Goal: Task Accomplishment & Management: Manage account settings

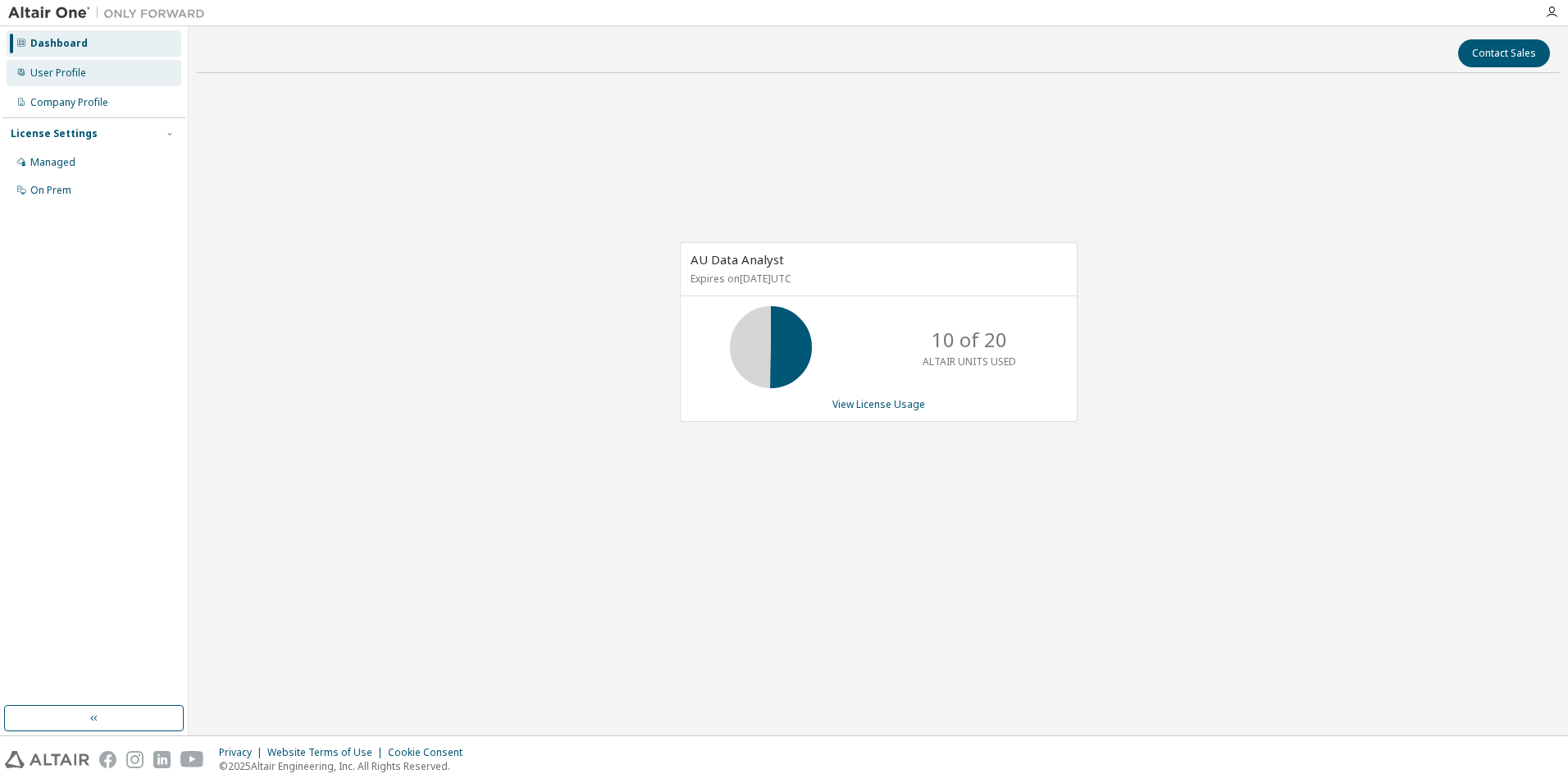
click at [68, 75] on div "User Profile" at bounding box center [58, 73] width 56 height 13
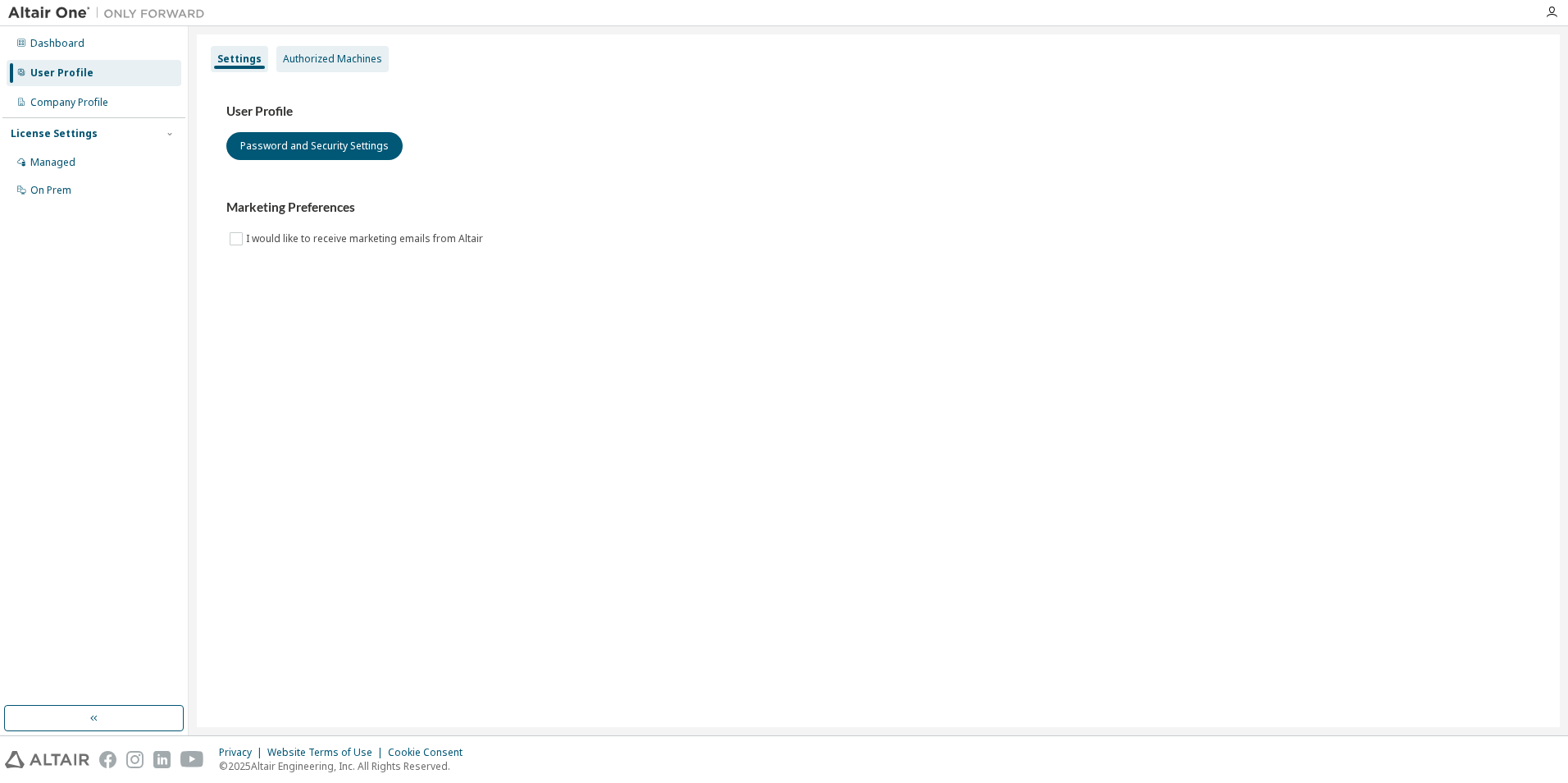
click at [367, 59] on div "Authorized Machines" at bounding box center [332, 58] width 99 height 13
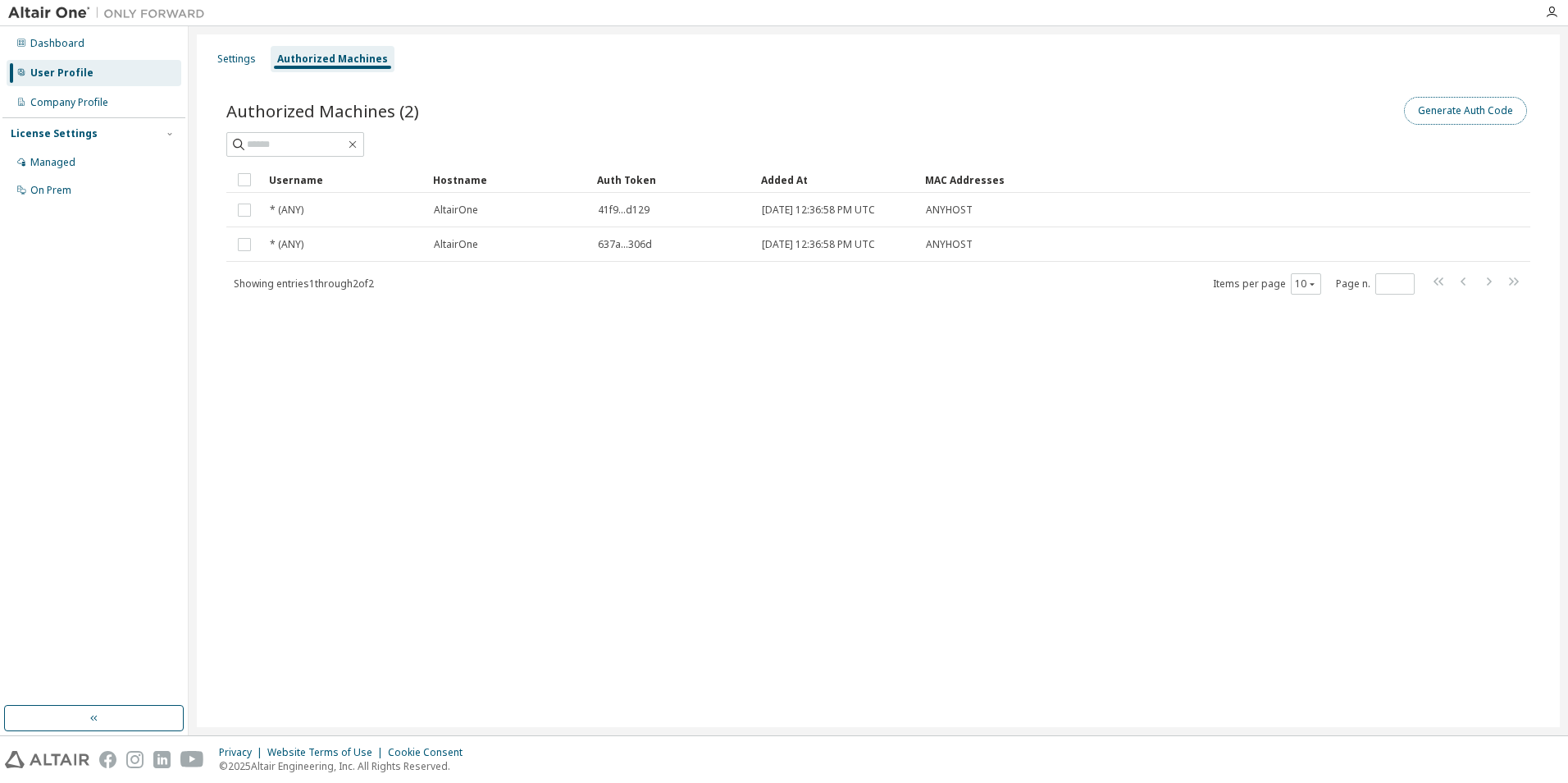
click at [1461, 107] on button "Generate Auth Code" at bounding box center [1465, 110] width 123 height 28
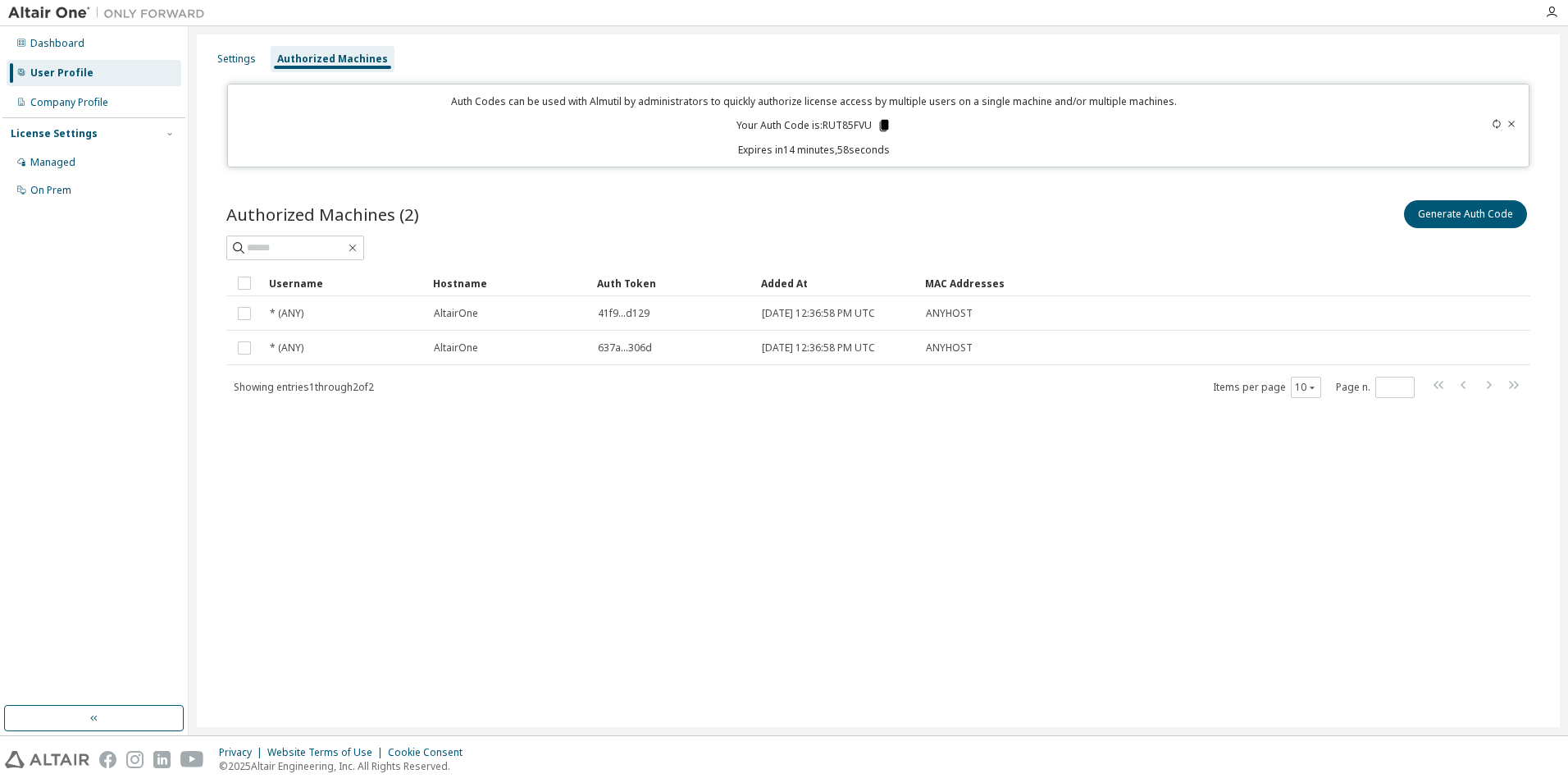
click at [883, 125] on icon at bounding box center [884, 126] width 9 height 12
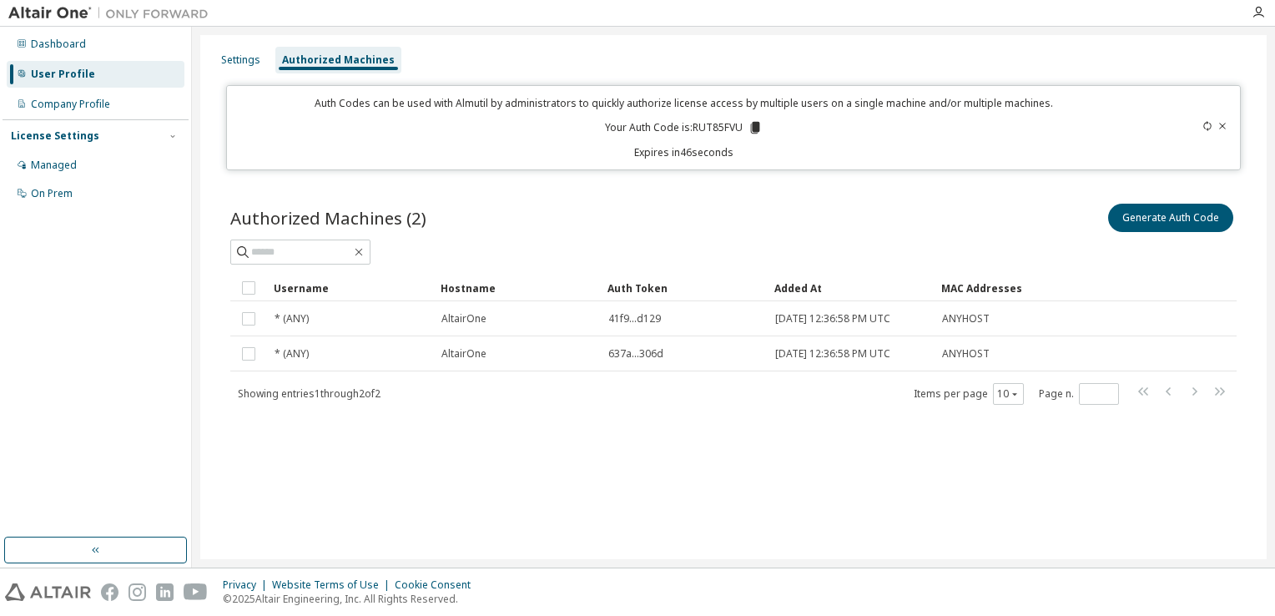
click at [480, 501] on div "Settings Authorized Machines Auth Codes can be used with Almutil by administrat…" at bounding box center [733, 297] width 1066 height 524
click at [1225, 128] on icon at bounding box center [1222, 126] width 10 height 10
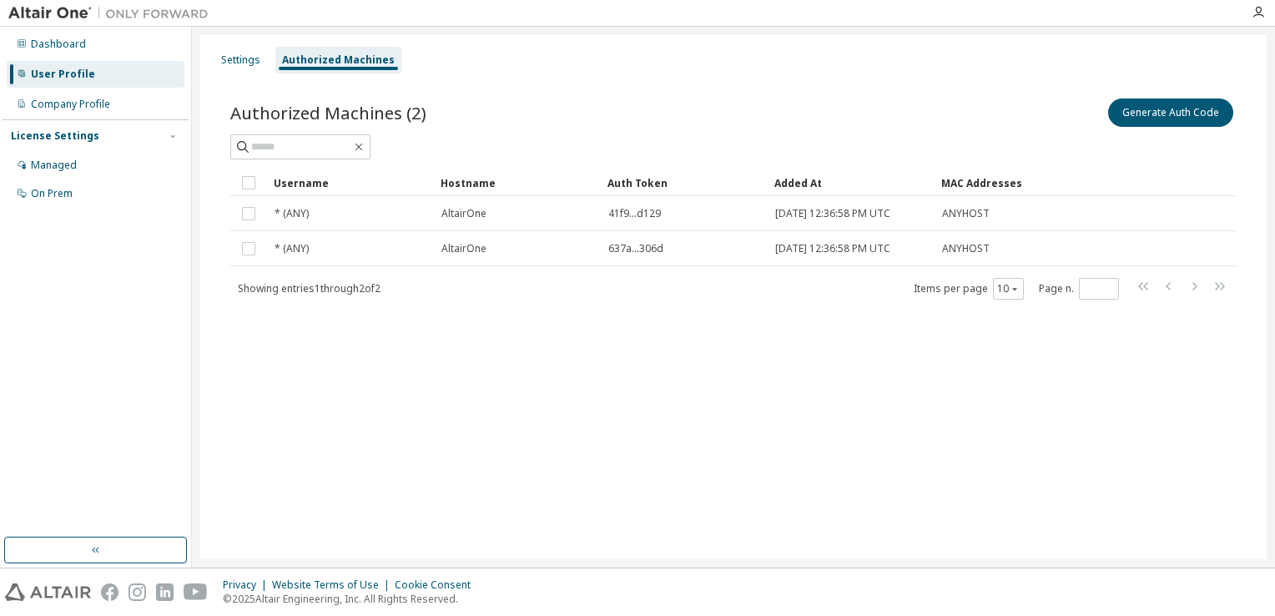
click at [620, 390] on div "Settings Authorized Machines Authorized Machines (2) Generate Auth Code Clear L…" at bounding box center [733, 297] width 1066 height 524
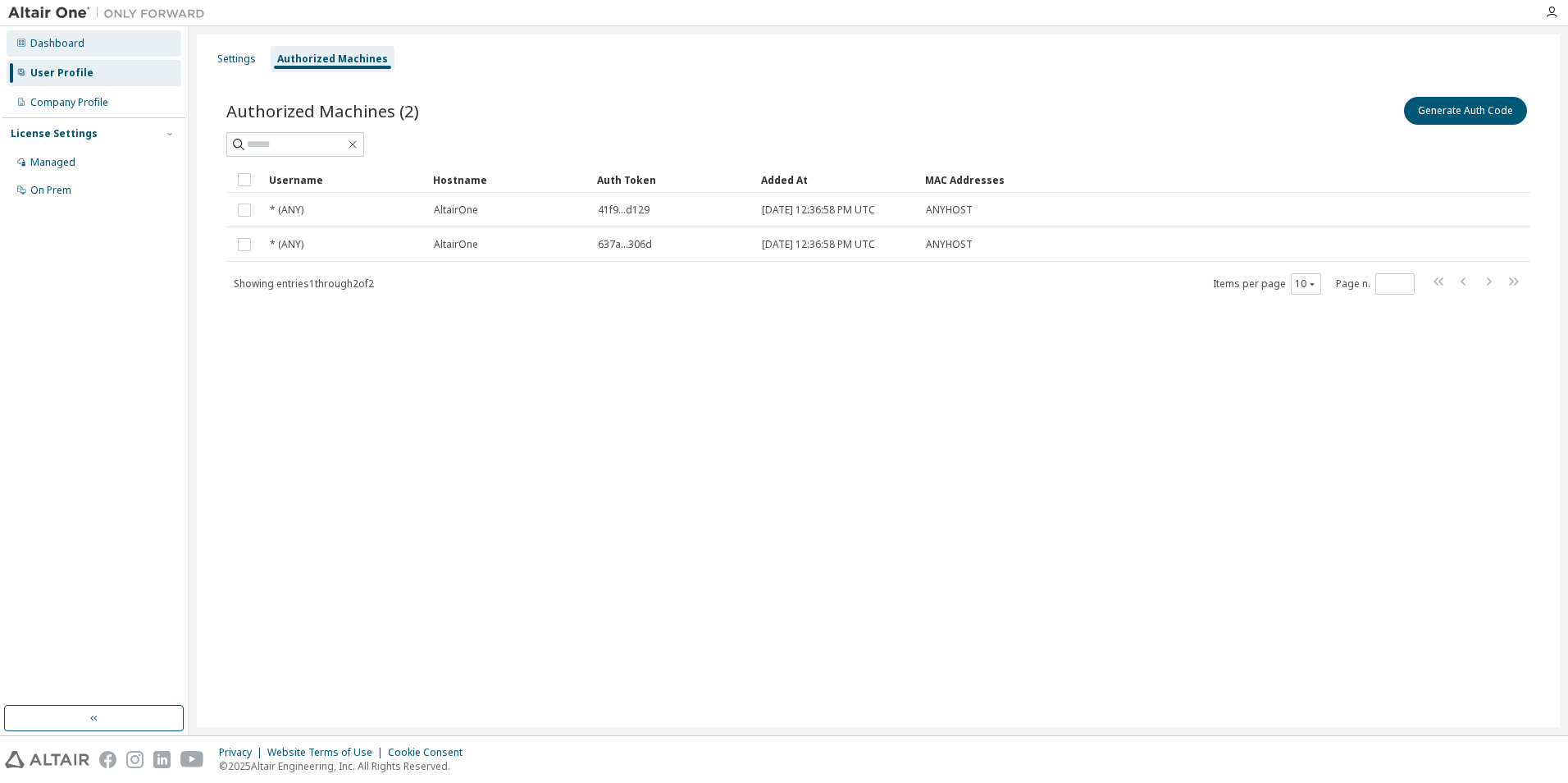
click at [83, 45] on div "Dashboard" at bounding box center [94, 43] width 175 height 27
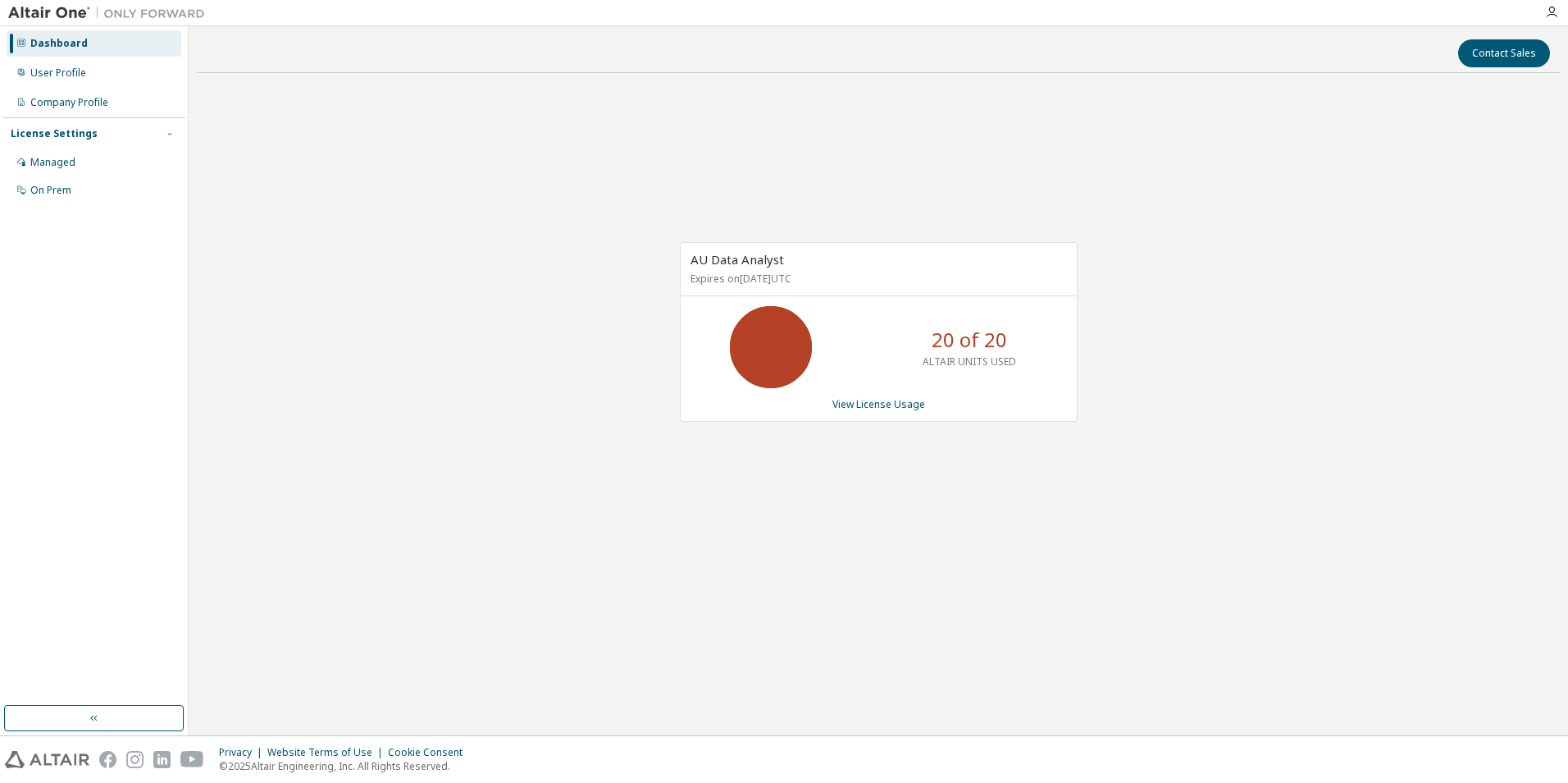
click at [65, 87] on div "Dashboard User Profile Company Profile License Settings Managed On Prem" at bounding box center [94, 116] width 183 height 176
click at [65, 77] on div "User Profile" at bounding box center [58, 73] width 56 height 13
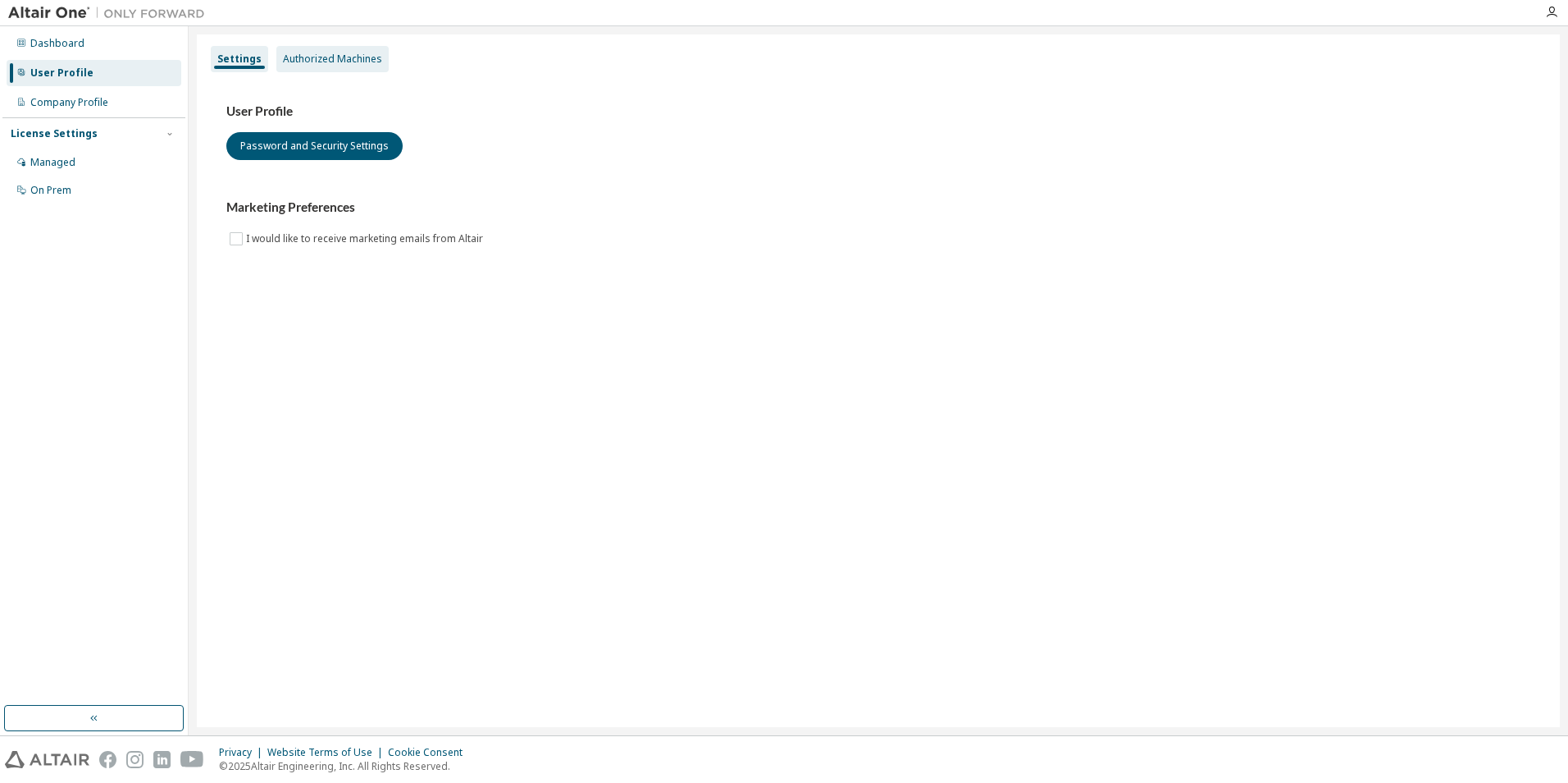
click at [324, 67] on div "Authorized Machines" at bounding box center [332, 59] width 112 height 27
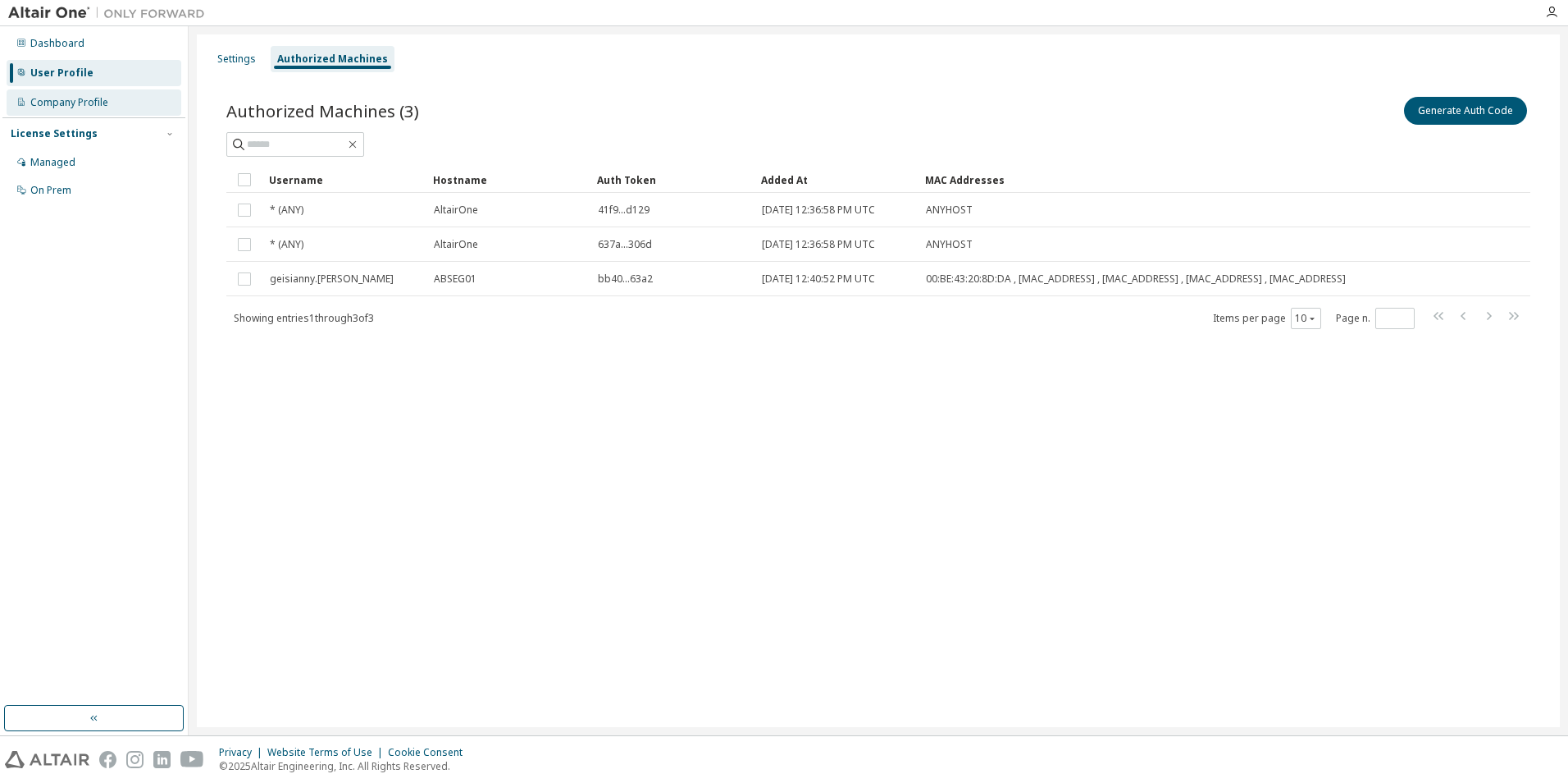
click at [87, 103] on div "Company Profile" at bounding box center [69, 102] width 78 height 13
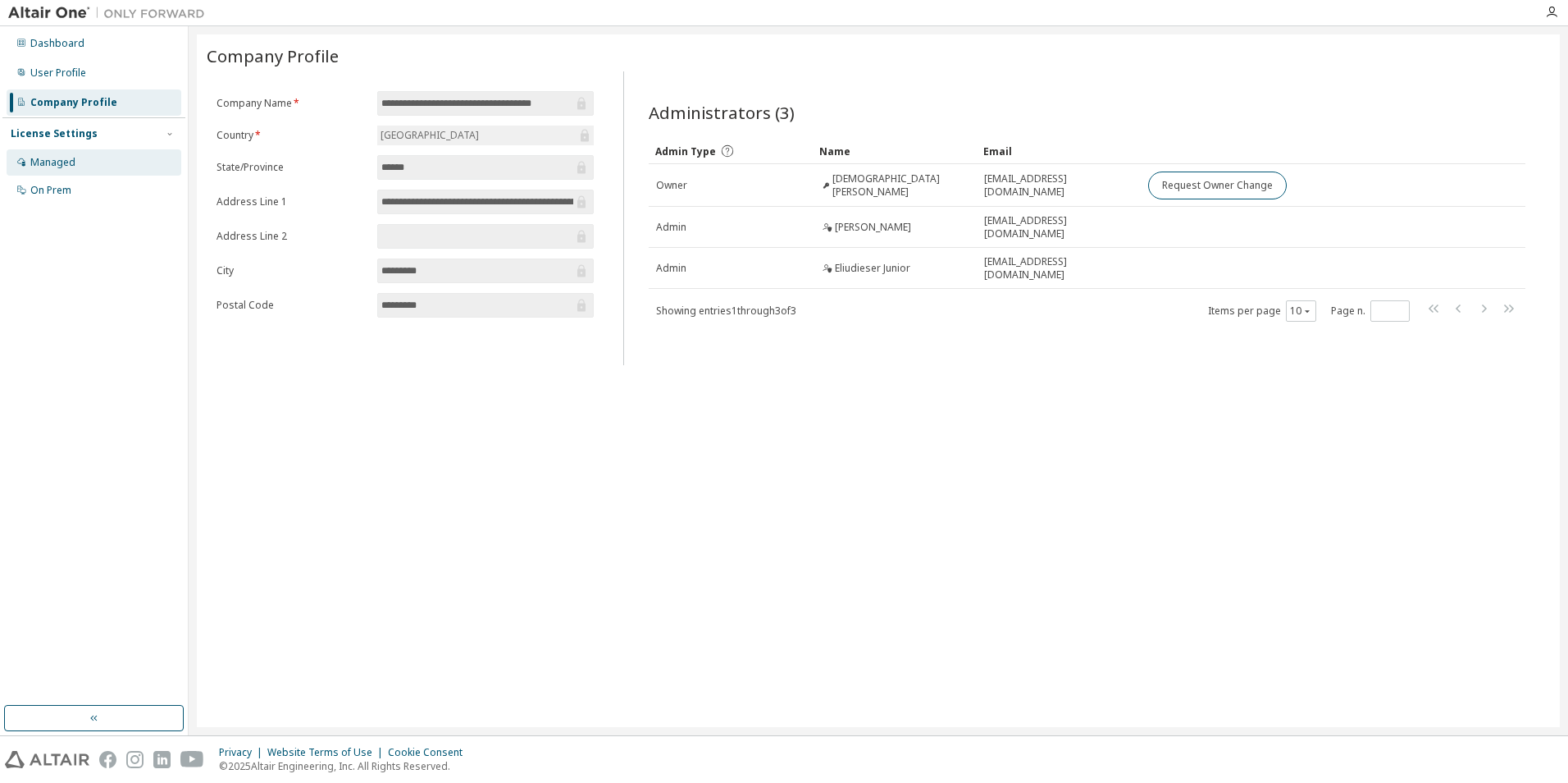
click at [87, 163] on div "Managed" at bounding box center [94, 162] width 175 height 27
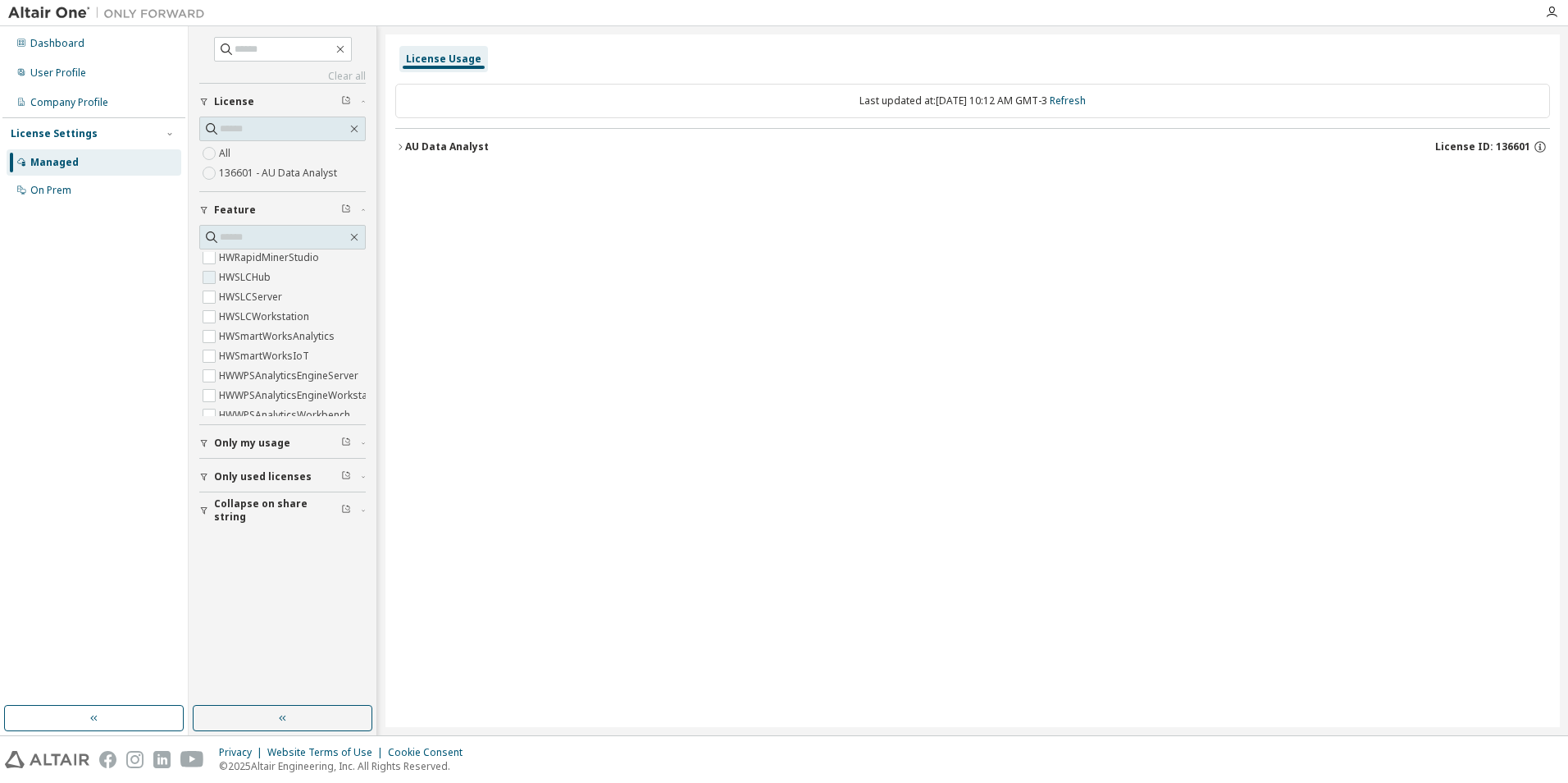
scroll to position [710, 0]
click at [280, 449] on span "Only my usage" at bounding box center [253, 443] width 77 height 13
click at [276, 525] on span "Only used licenses" at bounding box center [262, 523] width 97 height 13
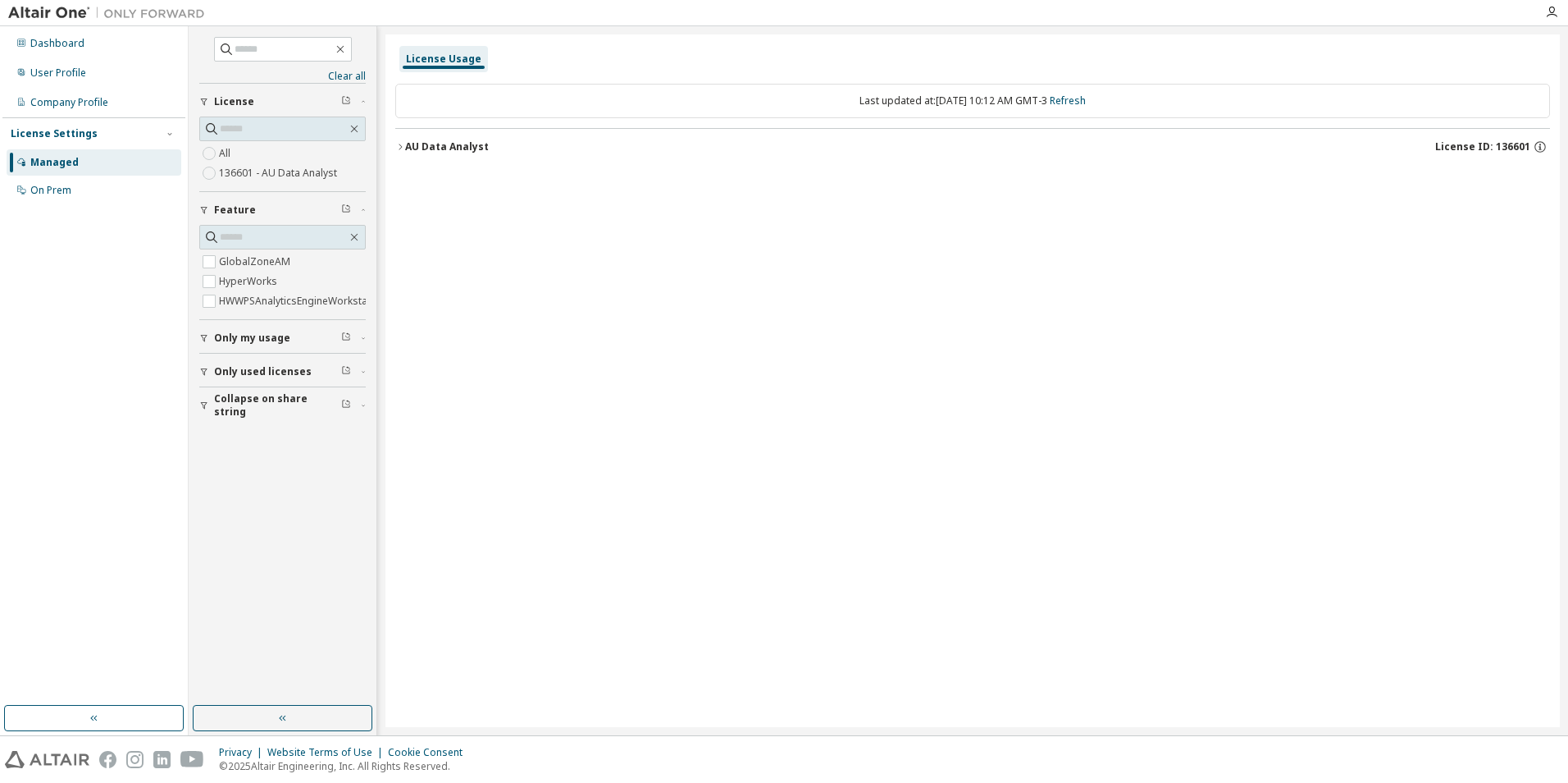
click at [262, 379] on span "Only used licenses" at bounding box center [262, 371] width 97 height 13
click at [225, 406] on label "Yes" at bounding box center [229, 396] width 20 height 20
click at [92, 73] on div "User Profile" at bounding box center [94, 73] width 175 height 27
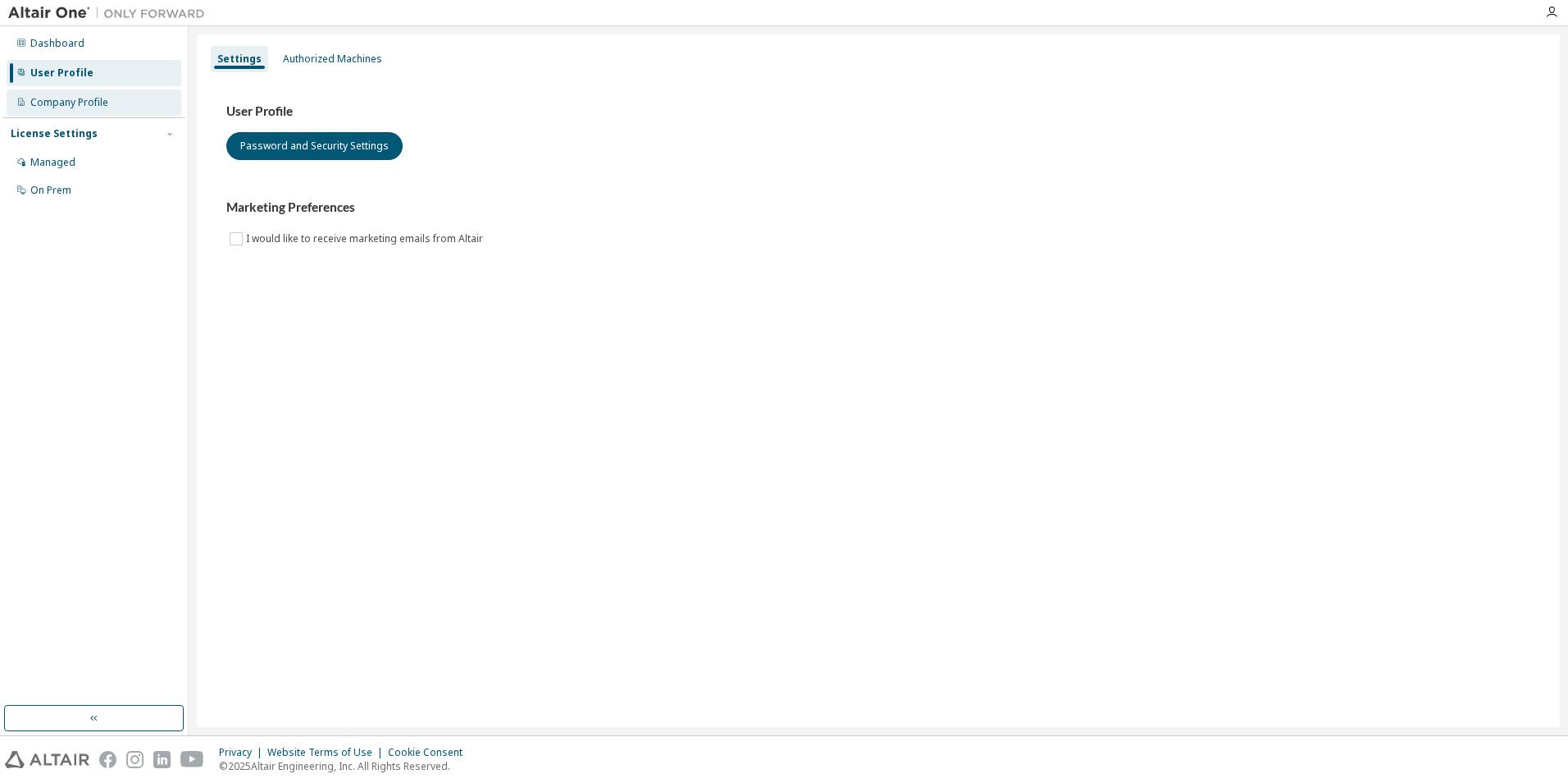
click at [78, 92] on div "Company Profile" at bounding box center [94, 102] width 175 height 27
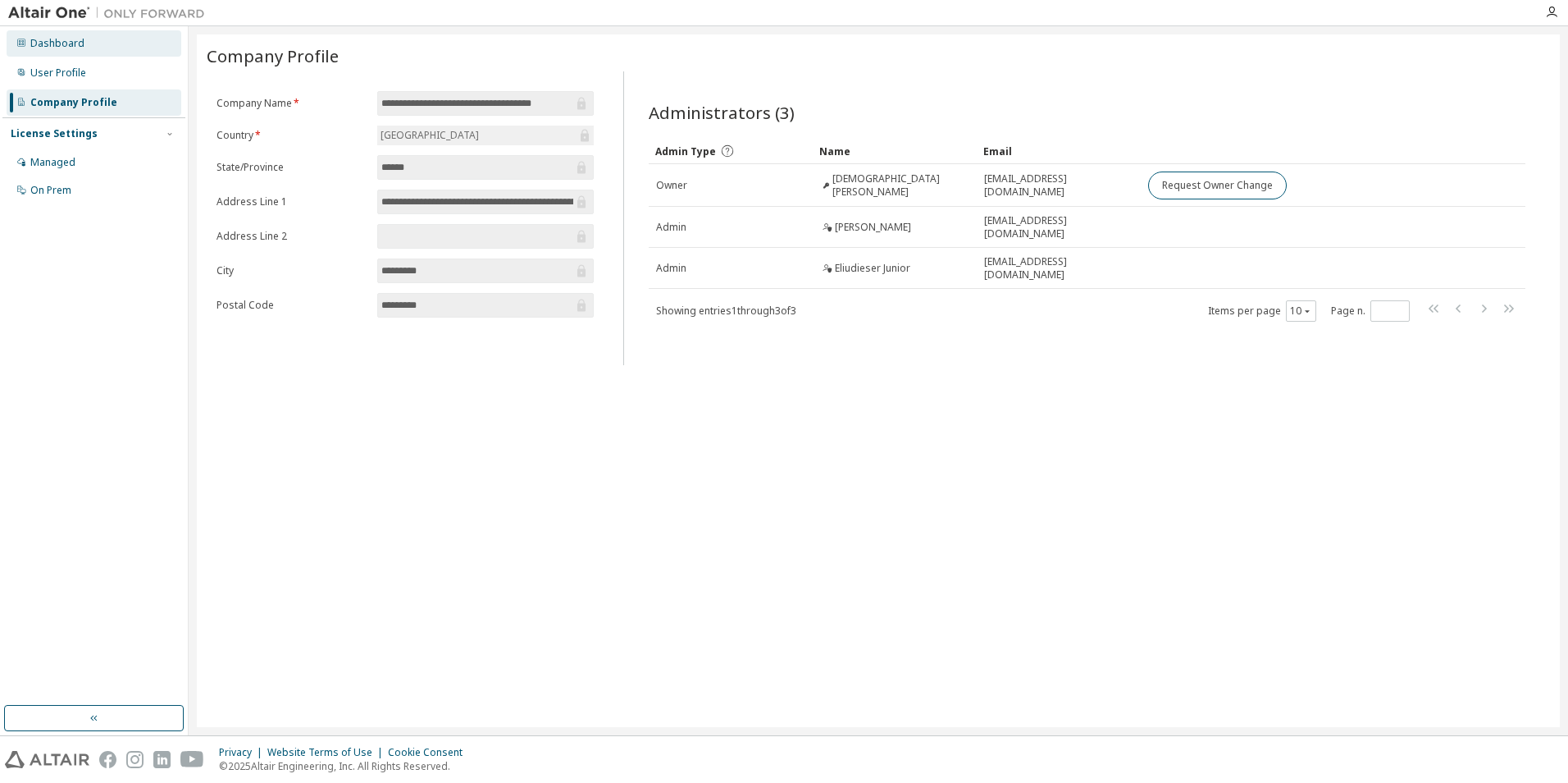
click at [86, 50] on div "Dashboard" at bounding box center [94, 43] width 175 height 27
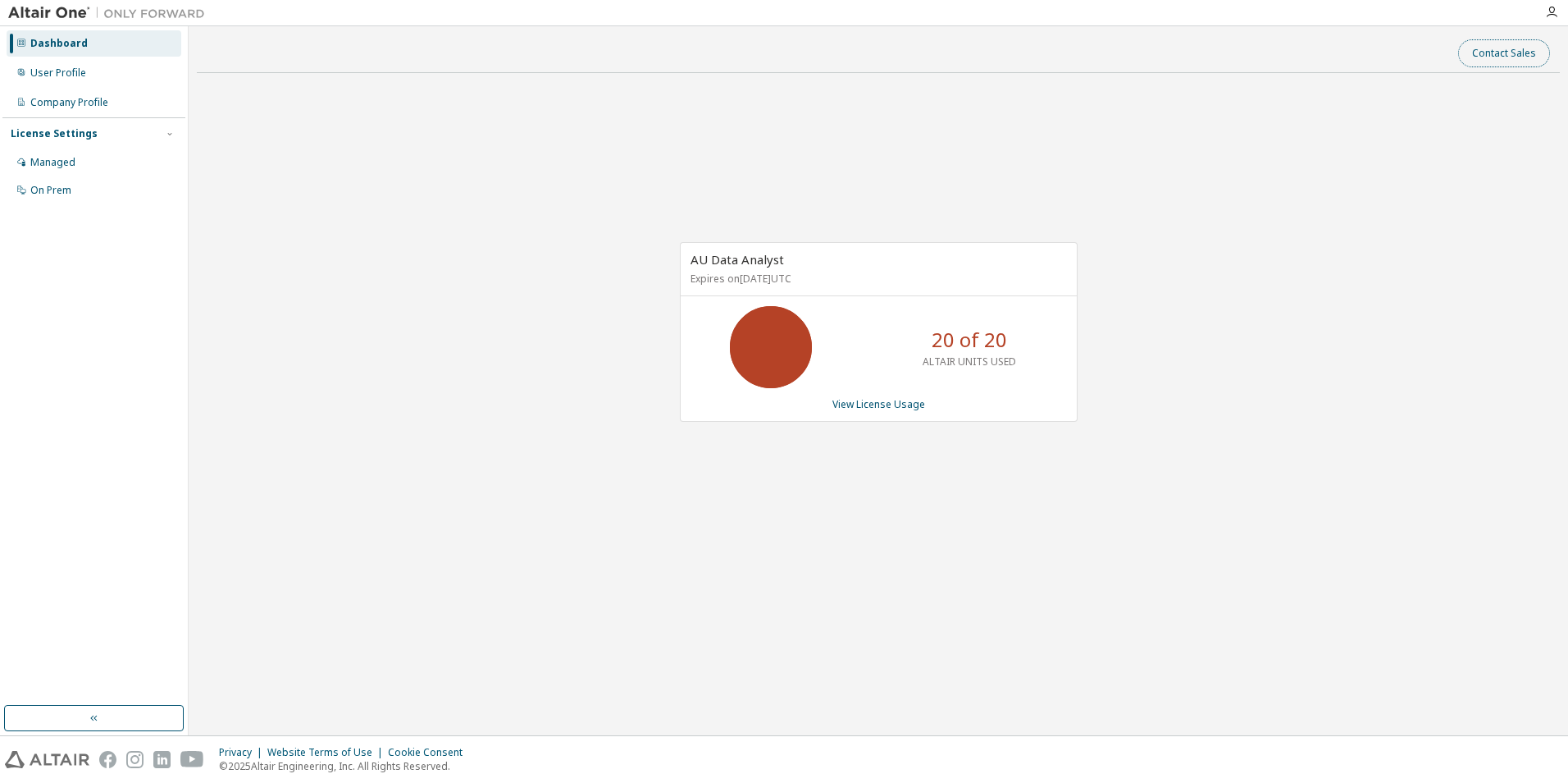
click at [1509, 57] on button "Contact Sales" at bounding box center [1503, 53] width 91 height 28
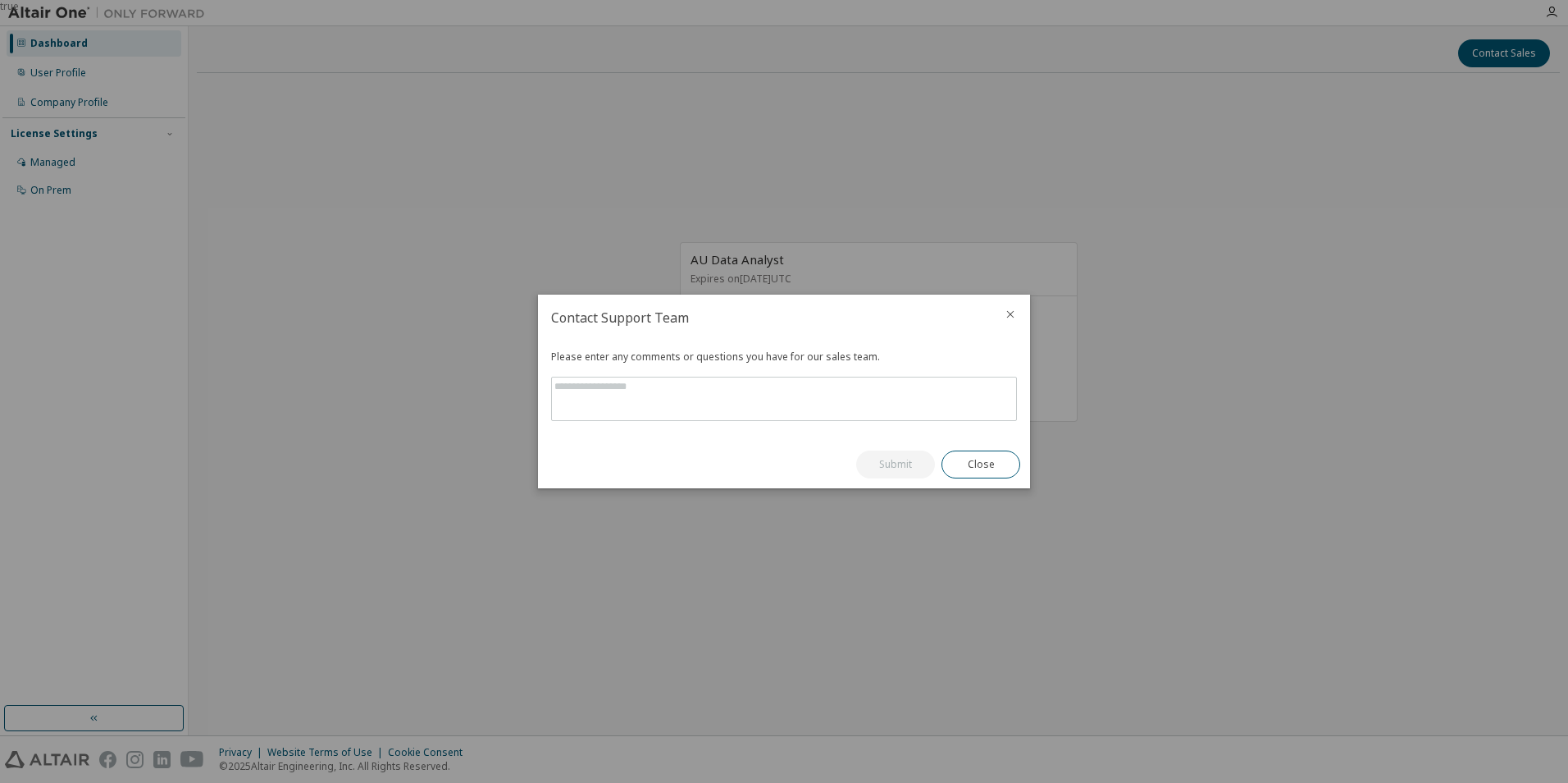
click at [1010, 316] on icon "close" at bounding box center [1010, 314] width 13 height 13
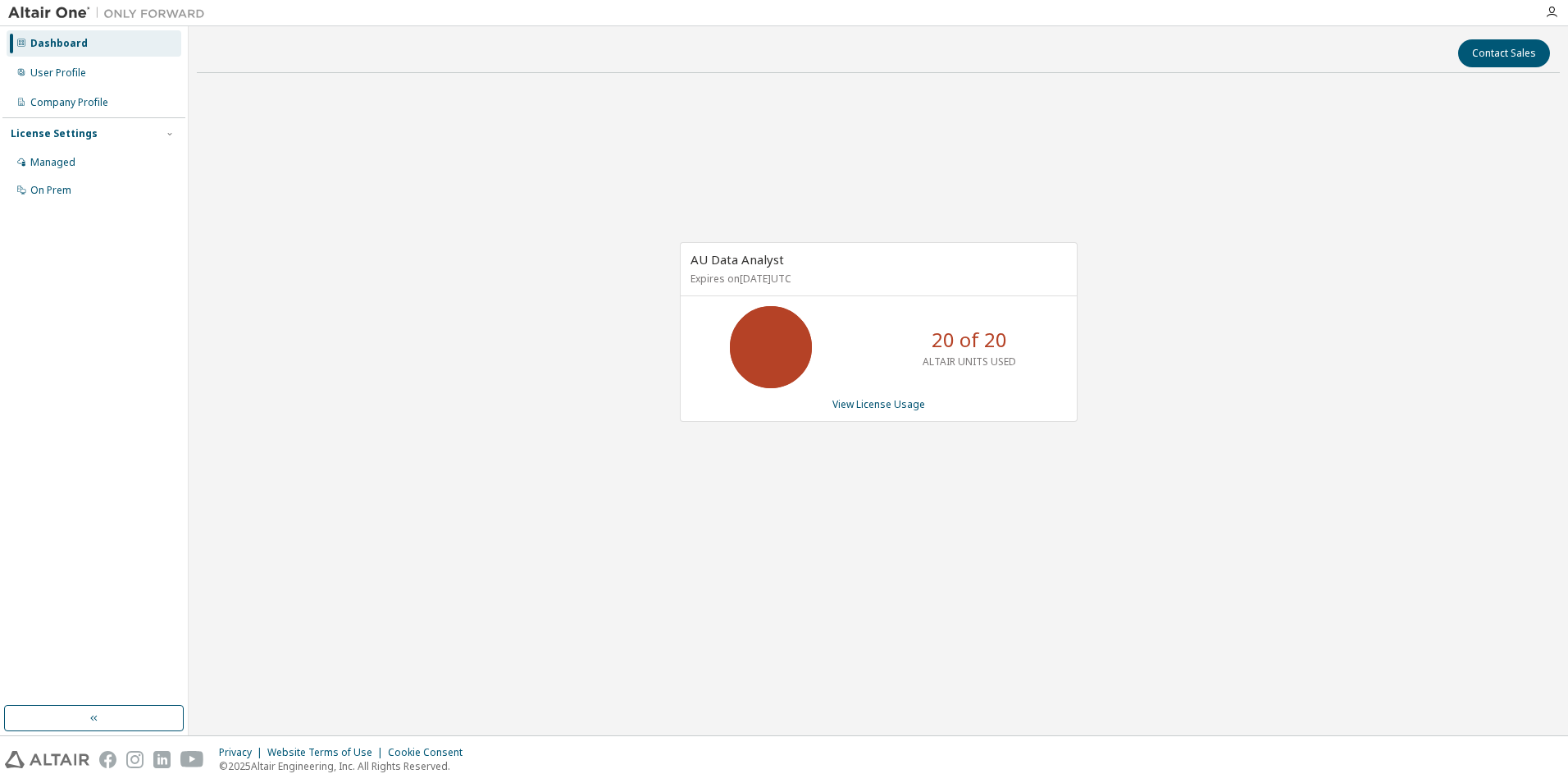
click at [874, 369] on div "20 of 20 ALTAIR UNITS USED" at bounding box center [878, 346] width 396 height 82
click at [882, 405] on link "View License Usage" at bounding box center [879, 404] width 92 height 14
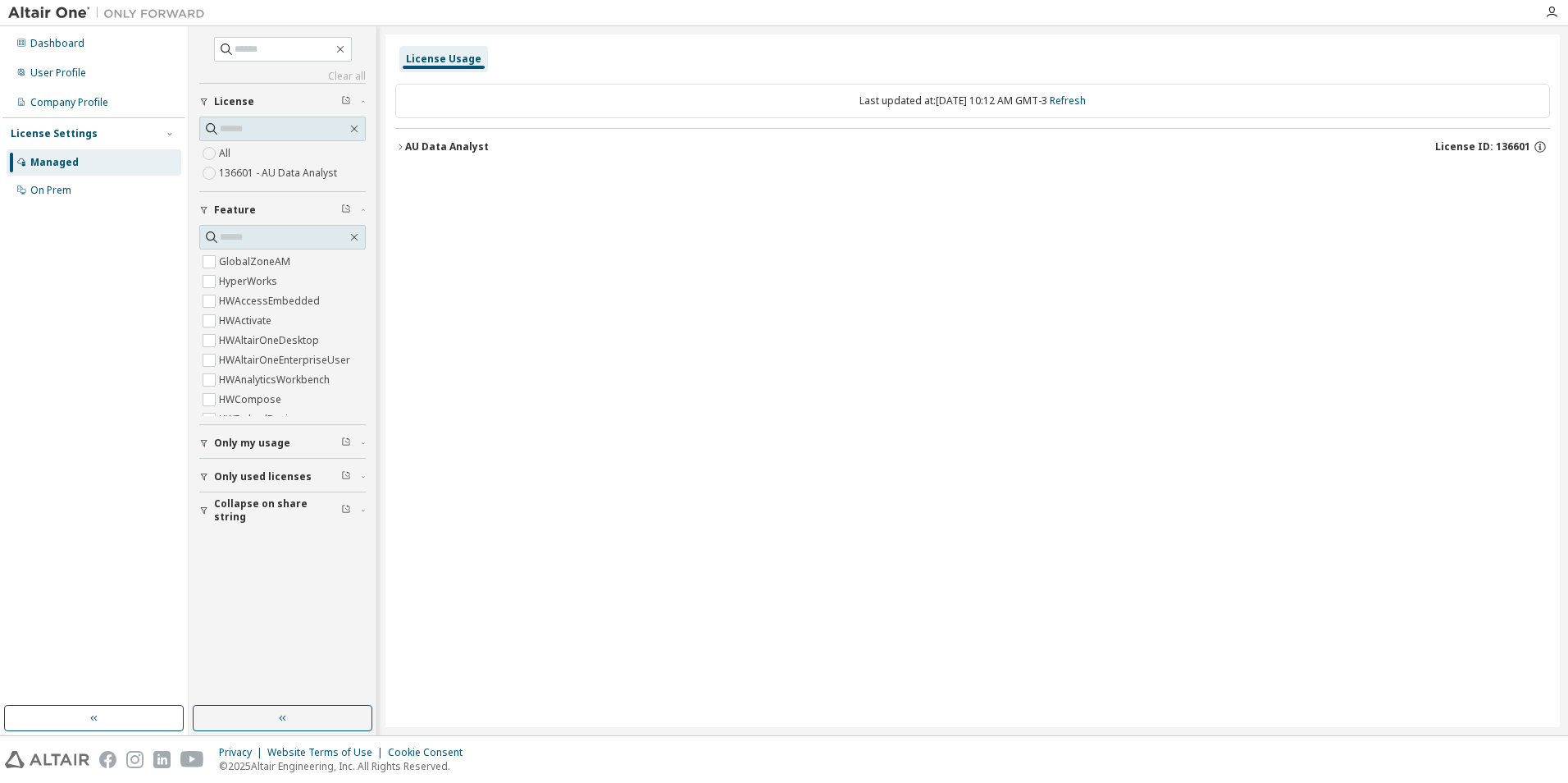
click at [292, 181] on label "136601 - AU Data Analyst" at bounding box center [279, 173] width 121 height 20
click at [446, 151] on div "AU Data Analyst" at bounding box center [446, 147] width 84 height 13
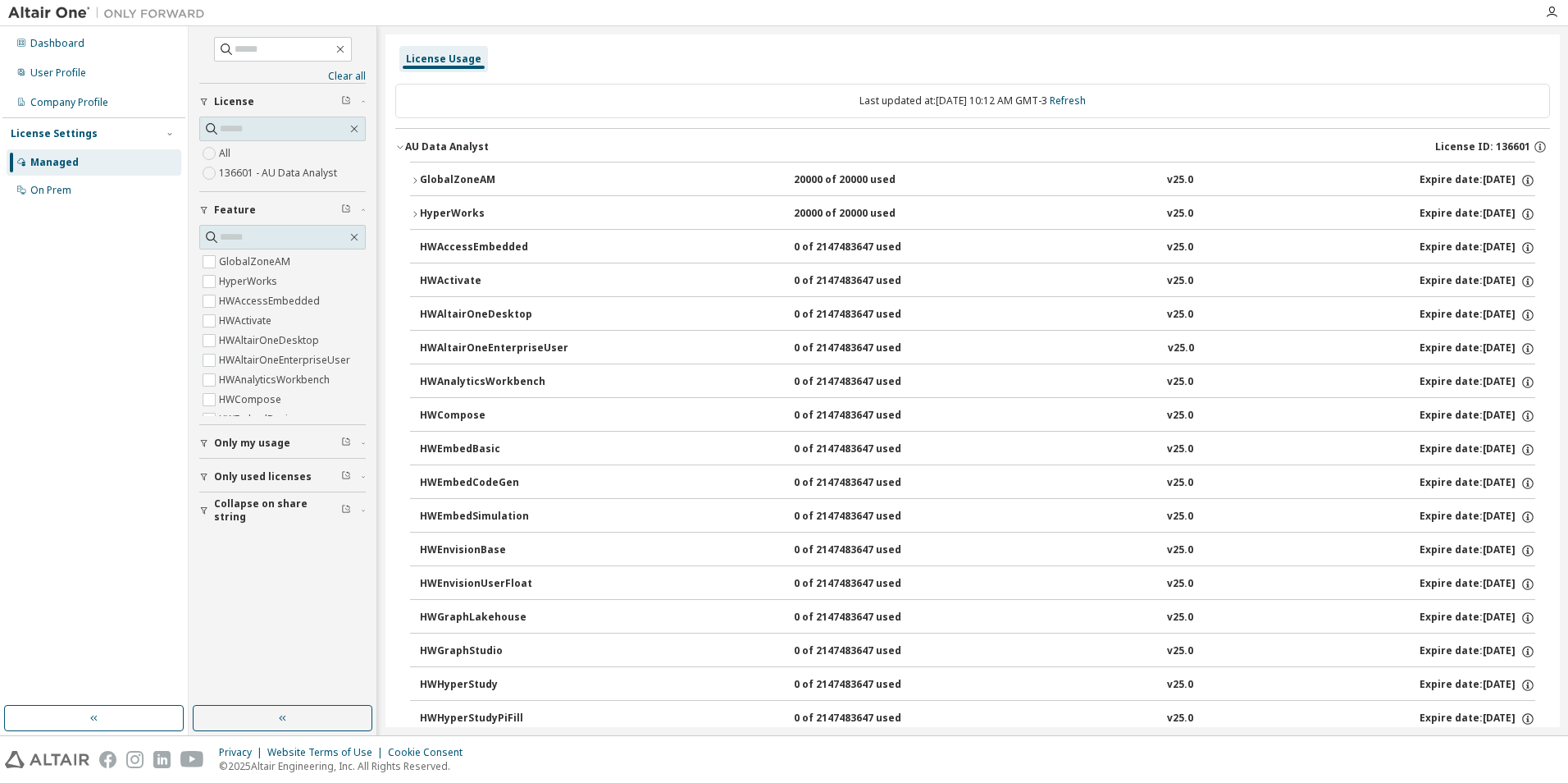
click at [440, 151] on div "AU Data Analyst" at bounding box center [446, 147] width 84 height 13
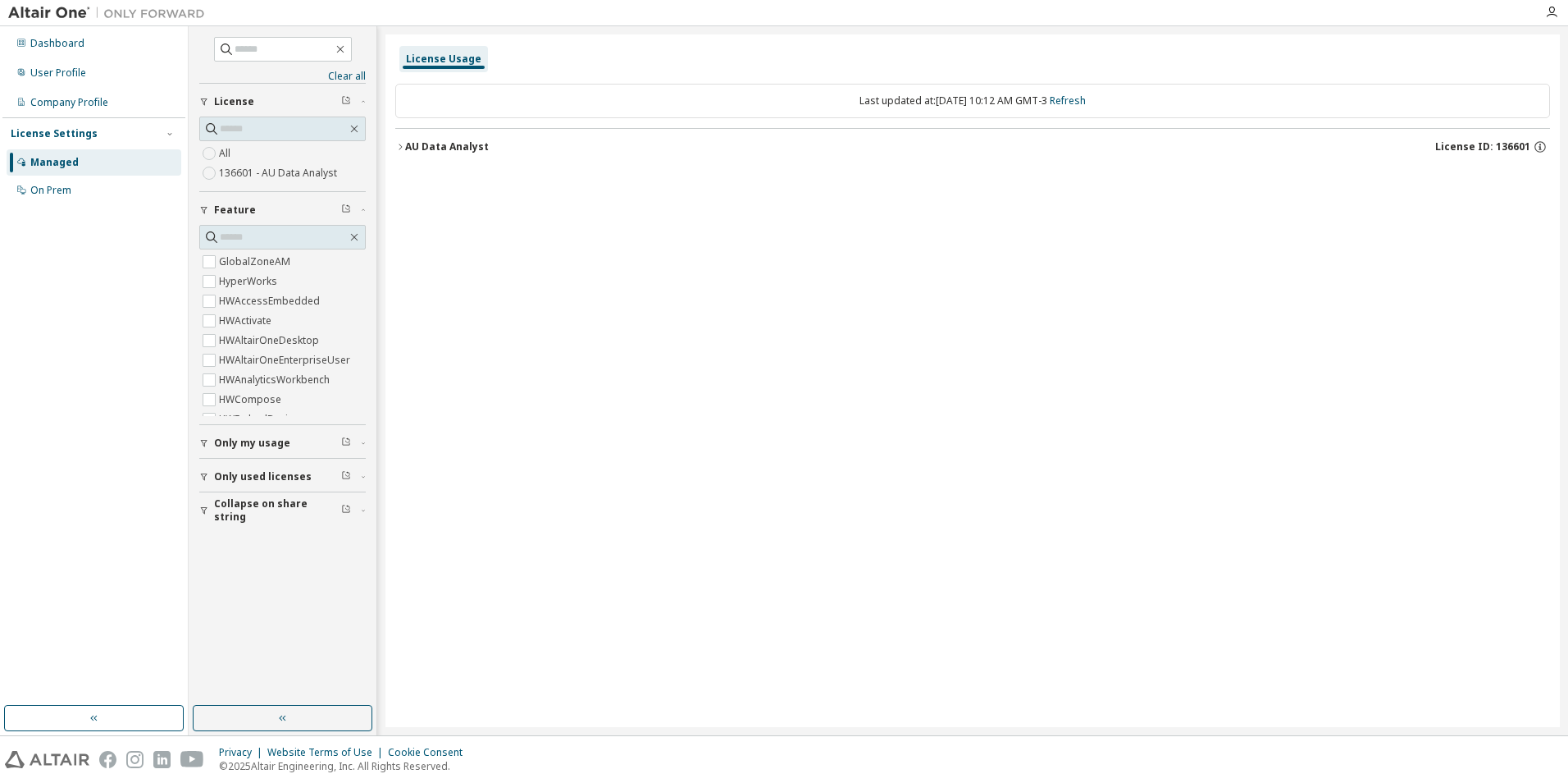
click at [440, 151] on div "AU Data Analyst" at bounding box center [446, 147] width 84 height 13
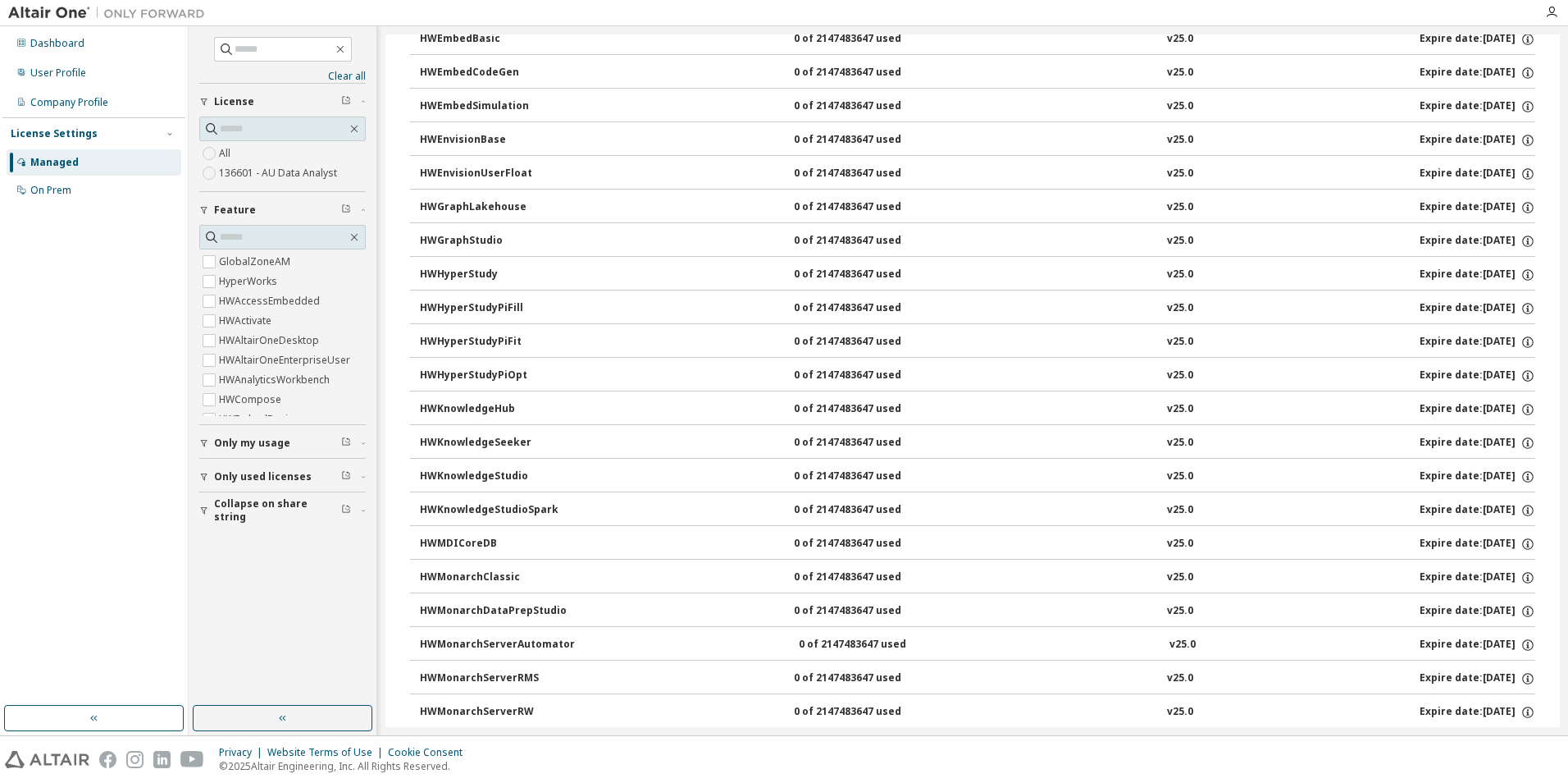
scroll to position [944, 0]
